Goal: Transaction & Acquisition: Purchase product/service

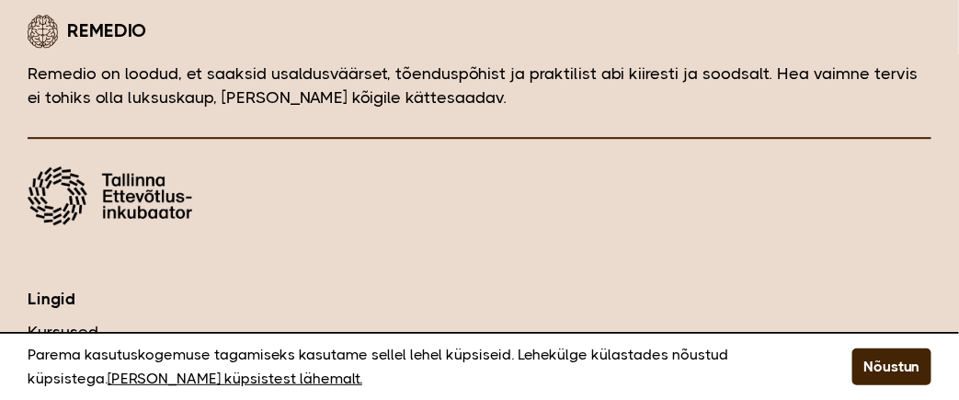
scroll to position [3310, 0]
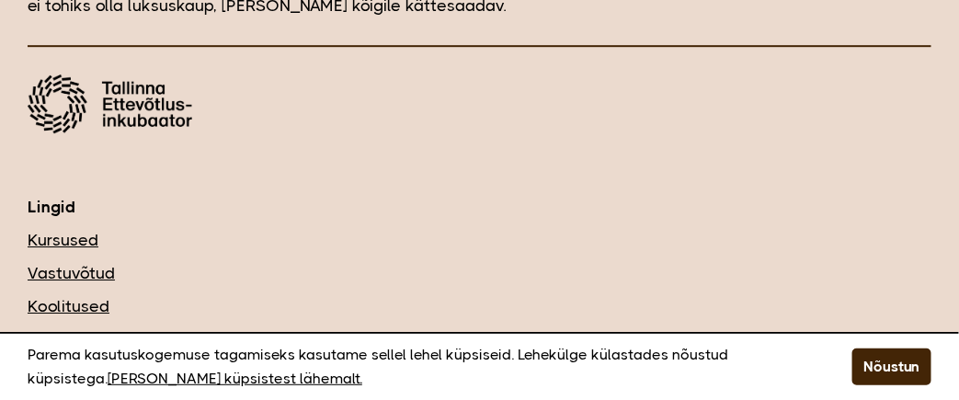
click at [59, 228] on link "Kursused" at bounding box center [480, 240] width 904 height 24
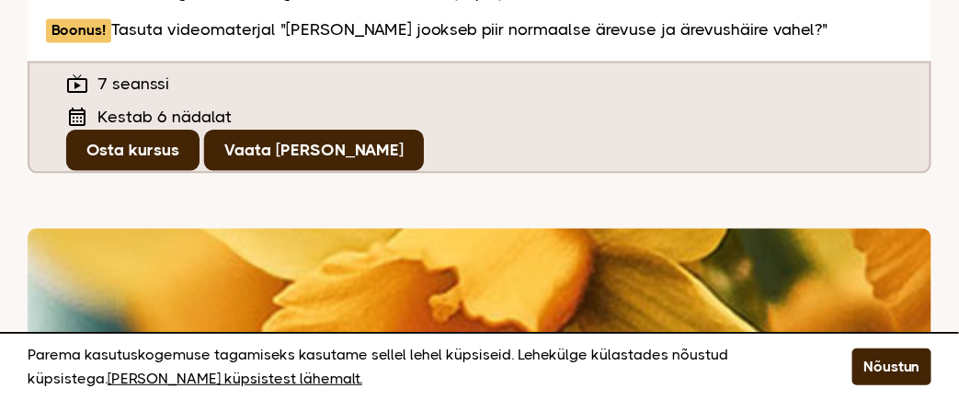
scroll to position [1011, 0]
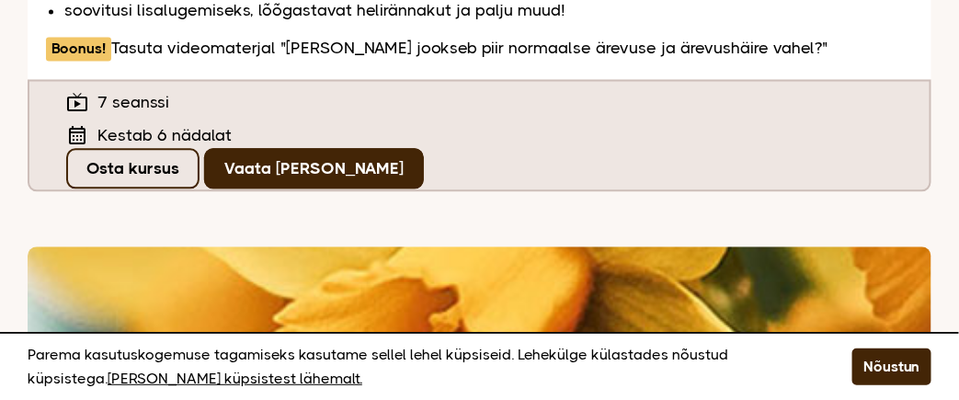
click at [140, 148] on link "Osta kursus" at bounding box center [132, 168] width 133 height 40
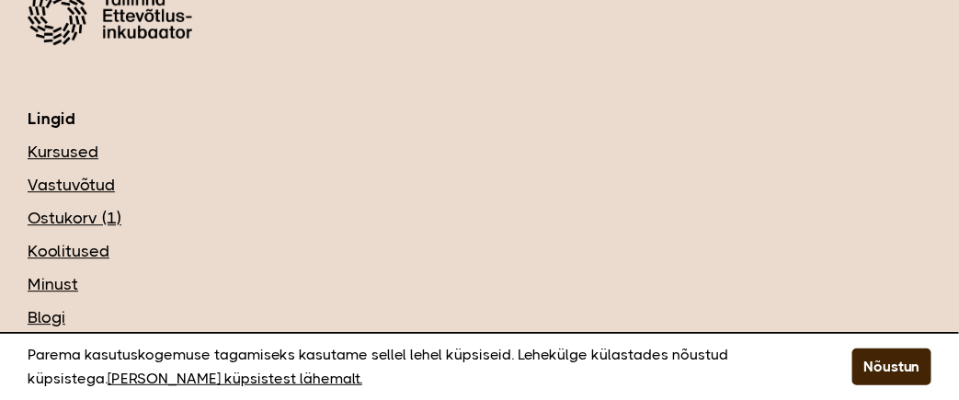
scroll to position [1287, 0]
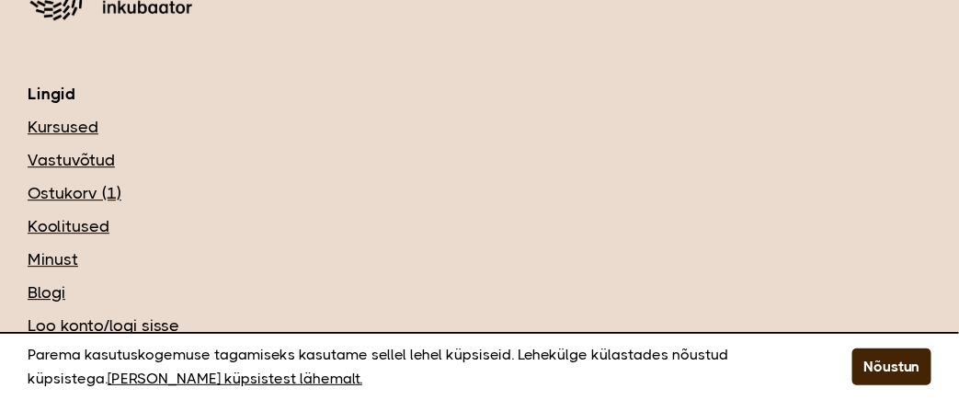
click at [70, 222] on link "Koolitused" at bounding box center [480, 226] width 904 height 24
click at [45, 255] on link "Minust" at bounding box center [480, 259] width 904 height 24
click at [94, 158] on link "Vastuvõtud" at bounding box center [480, 160] width 904 height 24
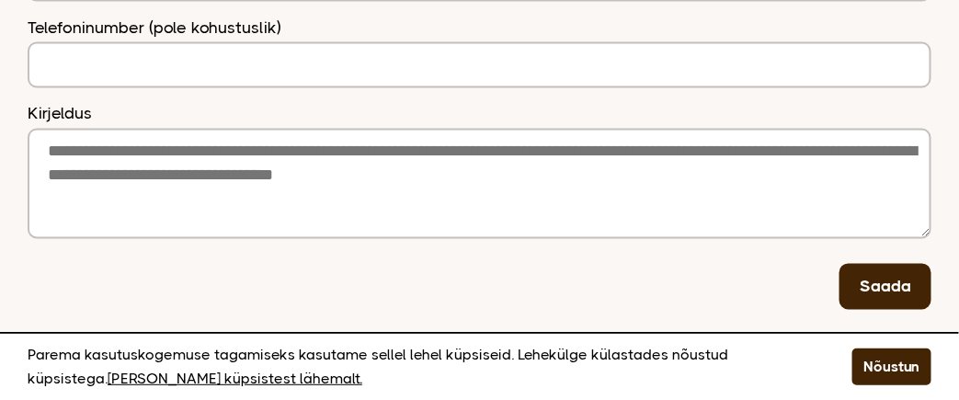
scroll to position [918, 0]
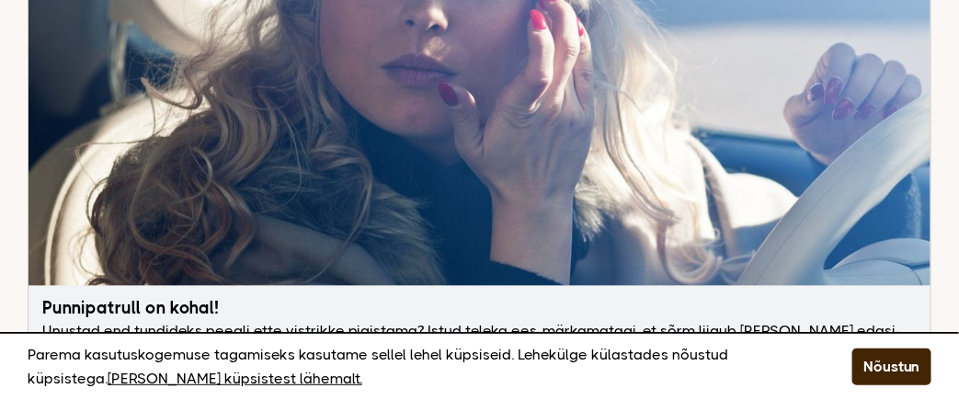
scroll to position [12135, 0]
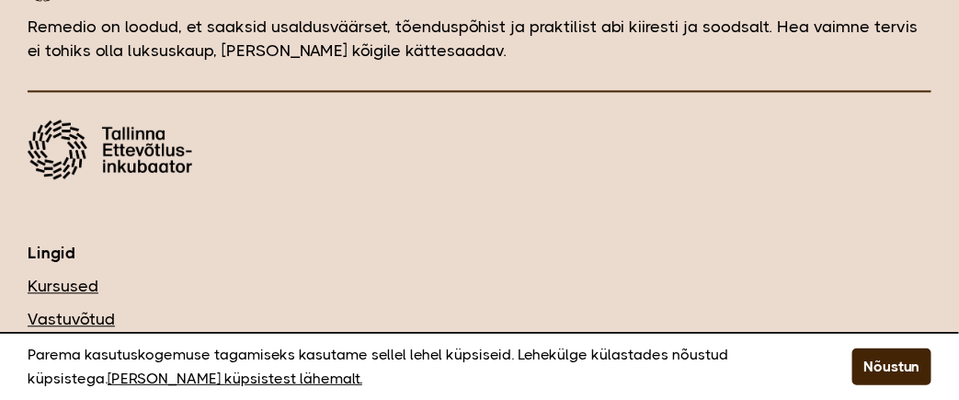
scroll to position [1011, 0]
